Goal: Share content

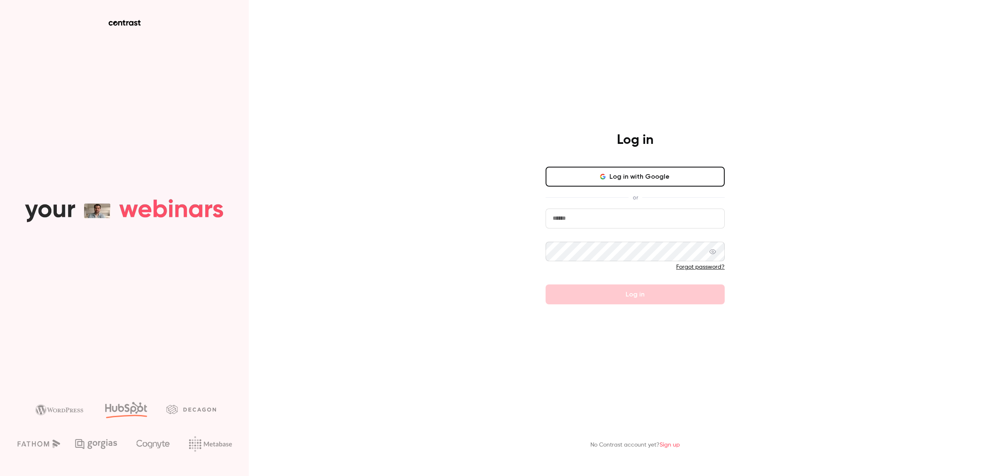
type input "**********"
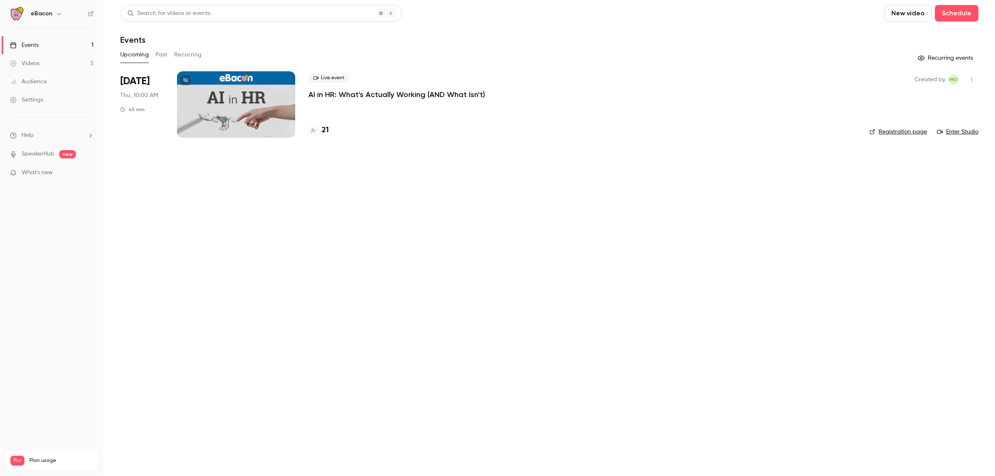
click at [325, 92] on p "AI in HR: What's Actually Working (AND What Isn't)" at bounding box center [396, 95] width 177 height 10
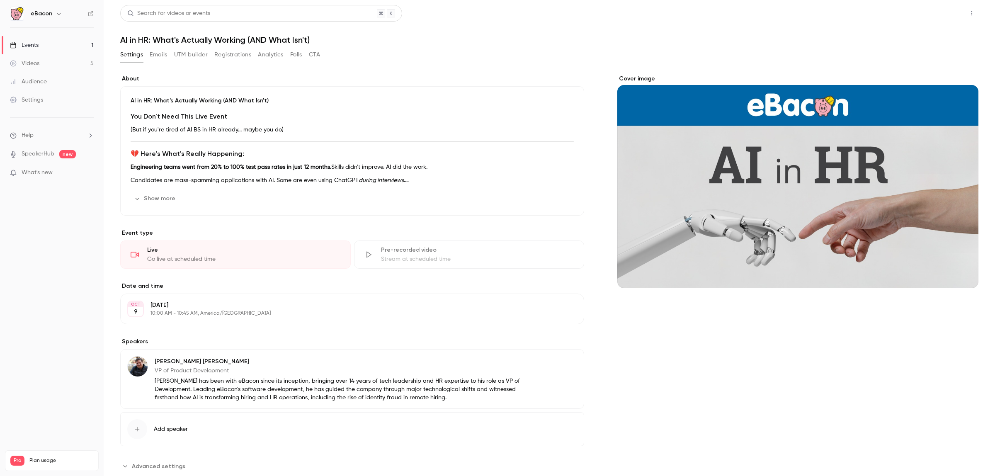
click at [948, 12] on button "Share" at bounding box center [942, 13] width 33 height 17
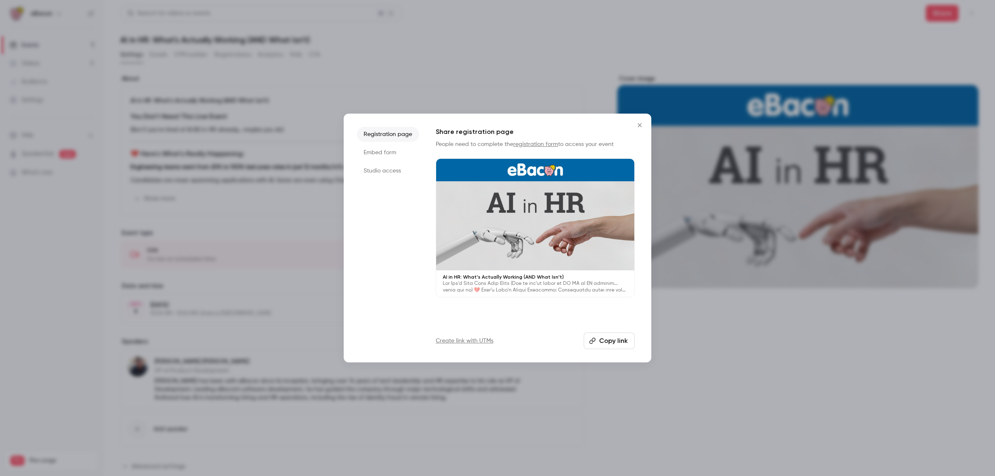
click at [623, 339] on button "Copy link" at bounding box center [609, 340] width 51 height 17
click at [641, 125] on icon "Close" at bounding box center [640, 125] width 10 height 7
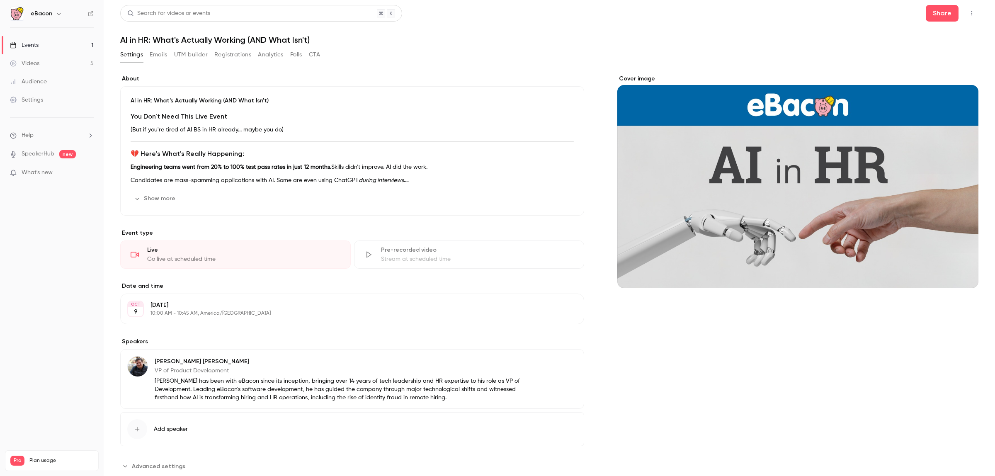
click at [187, 53] on button "UTM builder" at bounding box center [191, 54] width 34 height 13
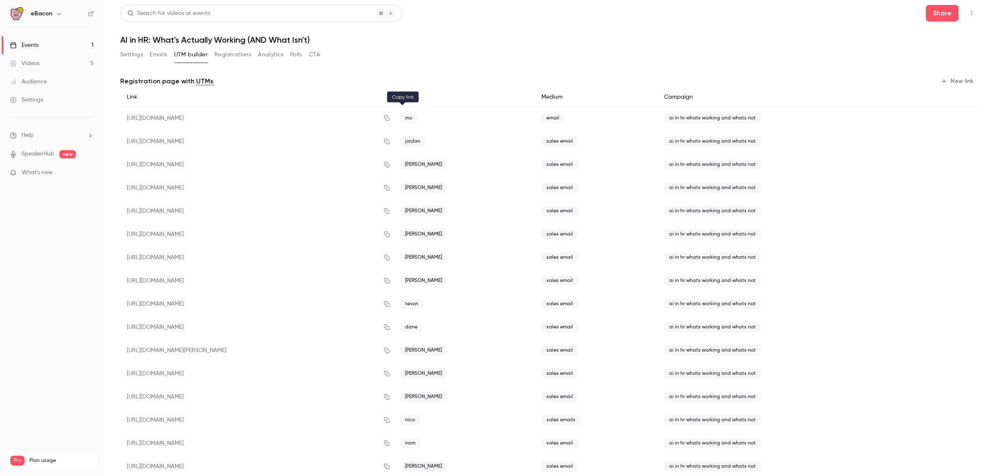
click at [390, 116] on icon "button" at bounding box center [386, 118] width 7 height 6
